Goal: Entertainment & Leisure: Consume media (video, audio)

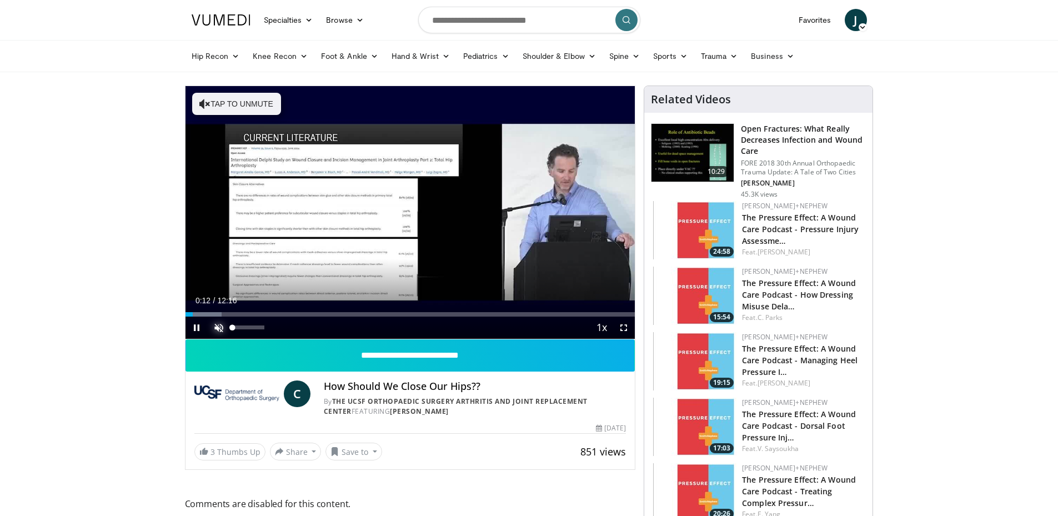
click at [217, 332] on span "Video Player" at bounding box center [219, 328] width 22 height 22
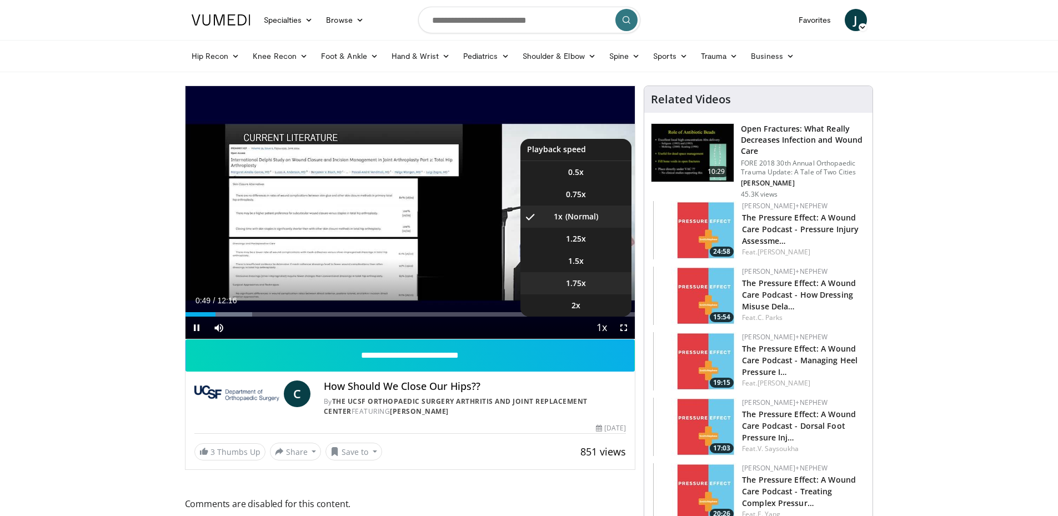
click at [599, 285] on li "1.75x" at bounding box center [575, 283] width 111 height 22
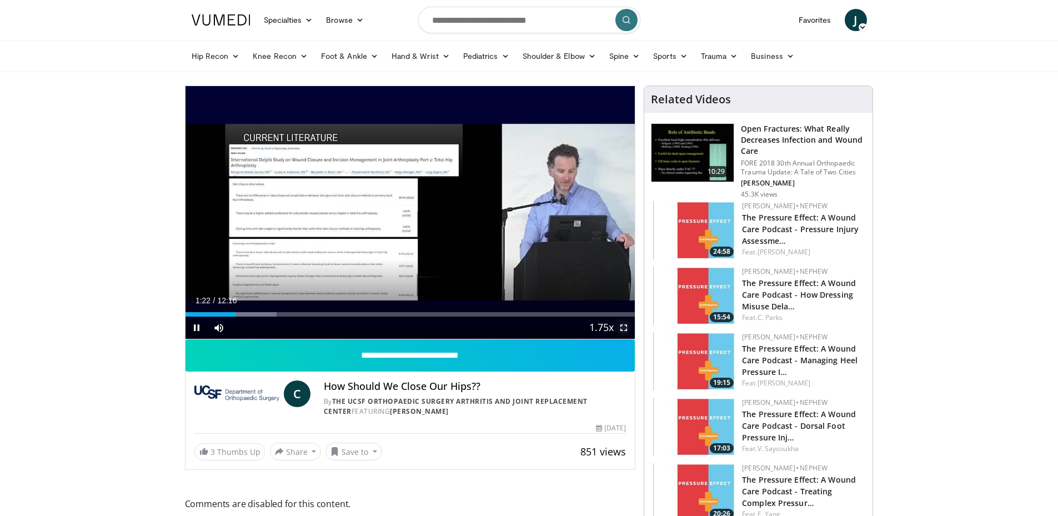
click at [620, 330] on span "Video Player" at bounding box center [623, 328] width 22 height 22
